Goal: Task Accomplishment & Management: Complete application form

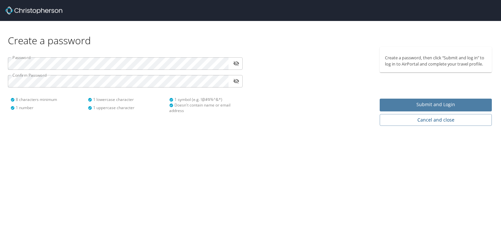
click at [464, 104] on span "Submit and Login" at bounding box center [436, 105] width 102 height 8
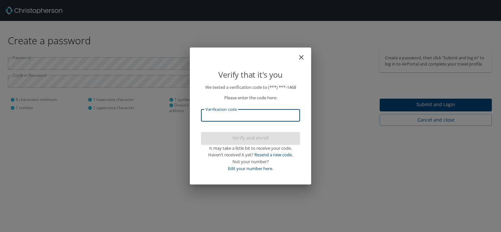
click at [248, 115] on input "Verification code" at bounding box center [250, 115] width 99 height 12
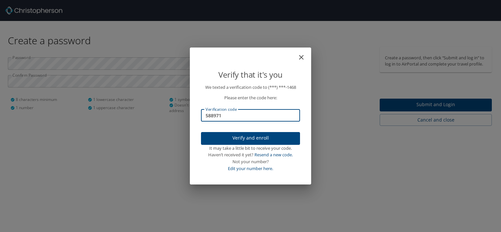
type input "588971"
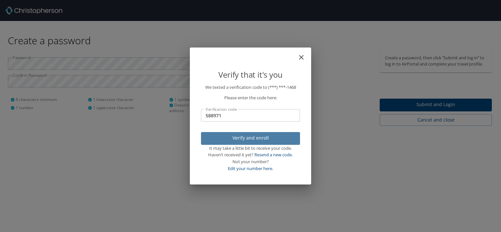
click at [258, 137] on span "Verify and enroll" at bounding box center [250, 138] width 89 height 8
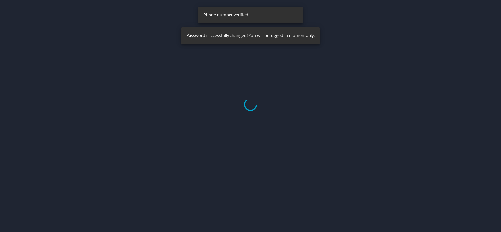
select select "US"
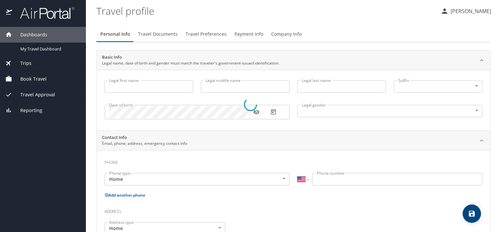
type input "[PERSON_NAME]"
type input "[DEMOGRAPHIC_DATA]"
select select "US"
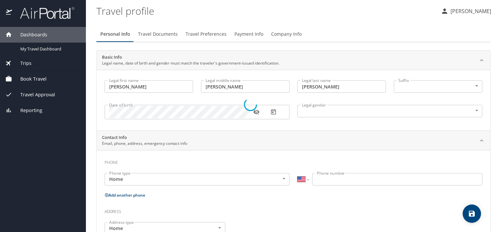
select select "US"
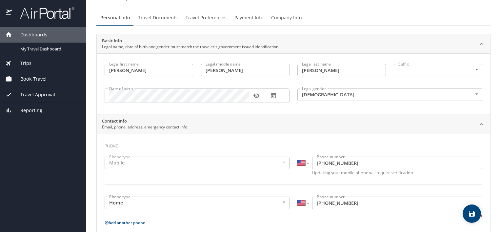
scroll to position [20, 0]
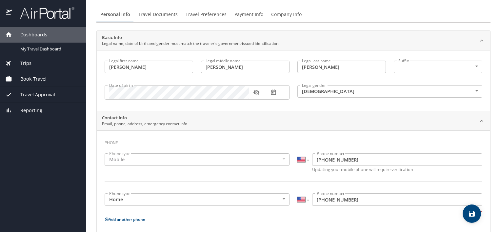
click at [268, 159] on div "Mobile" at bounding box center [197, 160] width 185 height 12
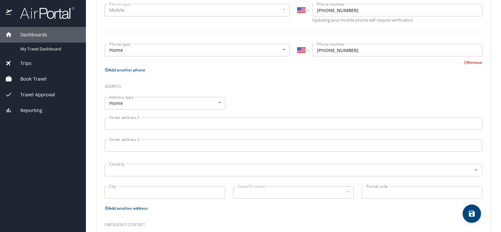
scroll to position [170, 0]
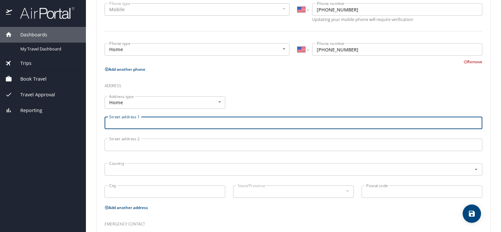
click at [197, 124] on input "Street address 1" at bounding box center [294, 123] width 378 height 12
type input "[STREET_ADDRESS]"
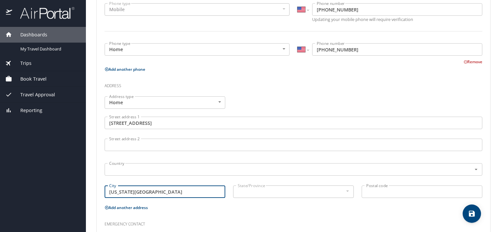
type input "[US_STATE][GEOGRAPHIC_DATA]"
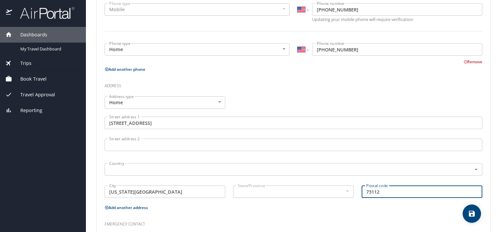
type input "73112"
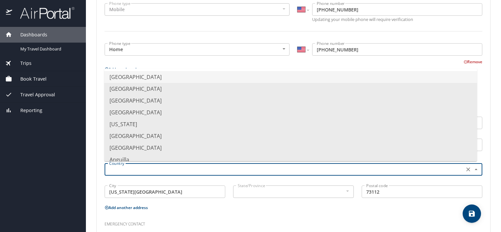
click at [207, 171] on input "text" at bounding box center [284, 169] width 355 height 9
click at [177, 77] on li "[GEOGRAPHIC_DATA]" at bounding box center [290, 77] width 373 height 12
type input "[GEOGRAPHIC_DATA]"
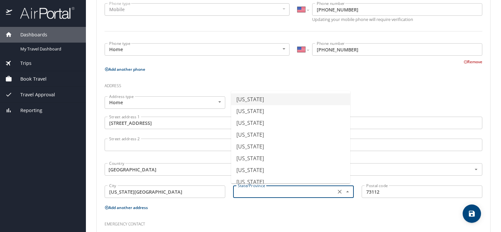
click at [284, 191] on input "text" at bounding box center [283, 192] width 97 height 9
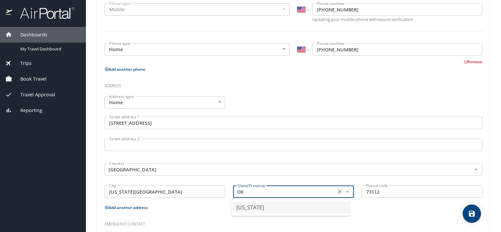
click at [260, 209] on li "[US_STATE]" at bounding box center [290, 208] width 119 height 12
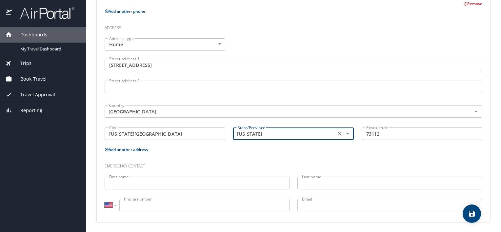
scroll to position [228, 0]
type input "[US_STATE]"
click at [244, 186] on input "First name" at bounding box center [197, 183] width 185 height 12
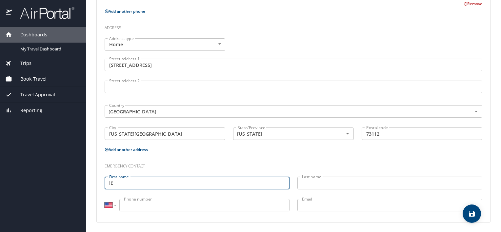
type input "l"
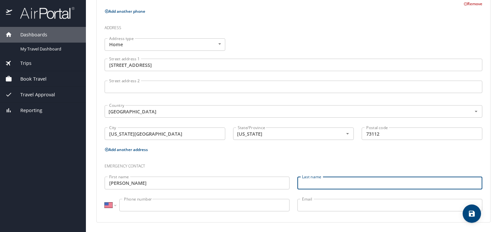
click at [244, 186] on input "[PERSON_NAME]" at bounding box center [197, 183] width 185 height 12
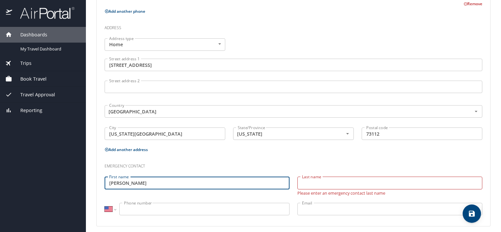
type input "[PERSON_NAME]"
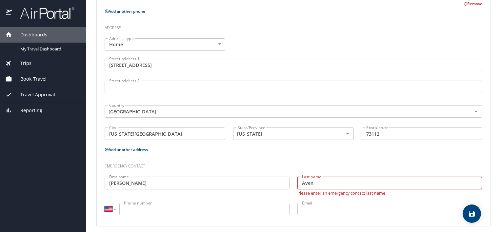
type input "Aven"
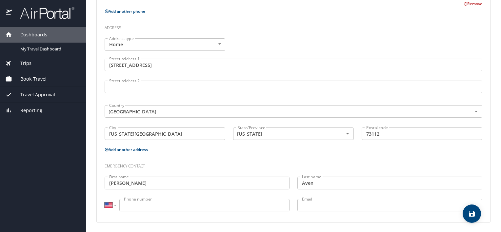
click at [248, 203] on input "Phone number" at bounding box center [204, 205] width 170 height 12
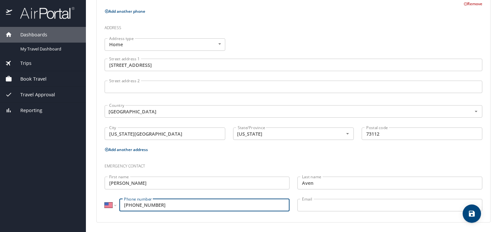
type input "[PHONE_NUMBER]"
click at [342, 203] on input "Email" at bounding box center [390, 205] width 185 height 12
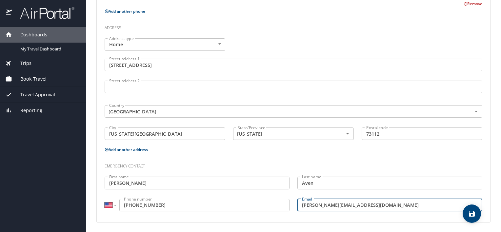
type input "[PERSON_NAME][EMAIL_ADDRESS][DOMAIN_NAME]"
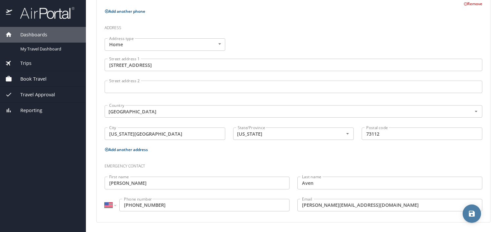
click at [472, 215] on icon "save" at bounding box center [472, 214] width 8 height 8
select select "US"
click at [42, 77] on span "Book Travel" at bounding box center [29, 78] width 34 height 7
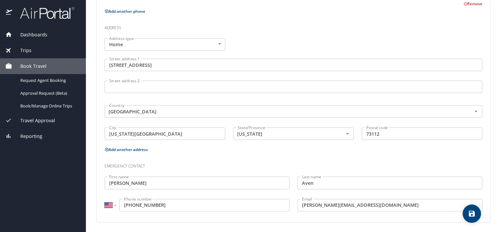
click at [29, 51] on span "Trips" at bounding box center [21, 50] width 19 height 7
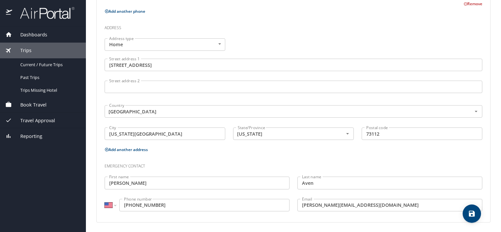
click at [44, 104] on span "Book Travel" at bounding box center [29, 104] width 34 height 7
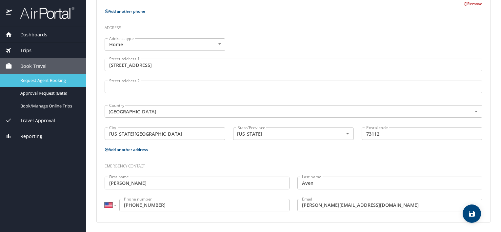
click at [51, 80] on span "Request Agent Booking" at bounding box center [49, 80] width 58 height 6
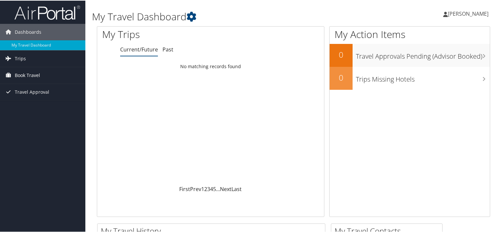
click at [30, 74] on span "Book Travel" at bounding box center [27, 75] width 25 height 16
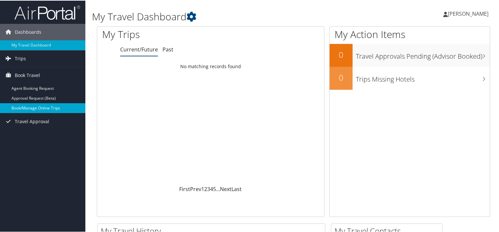
click at [52, 106] on link "Book/Manage Online Trips" at bounding box center [42, 108] width 85 height 10
